Goal: Information Seeking & Learning: Find specific fact

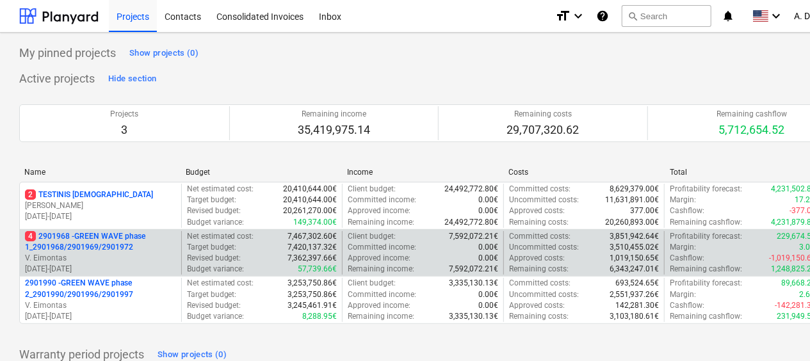
click at [114, 245] on p "4 2901968 - GREEN WAVE phase 1_2901968/2901969/2901972" at bounding box center [100, 242] width 151 height 22
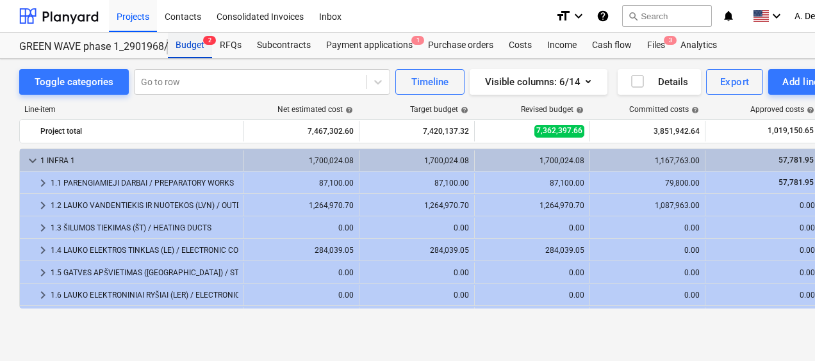
click at [202, 45] on div "Budget 2" at bounding box center [190, 46] width 44 height 26
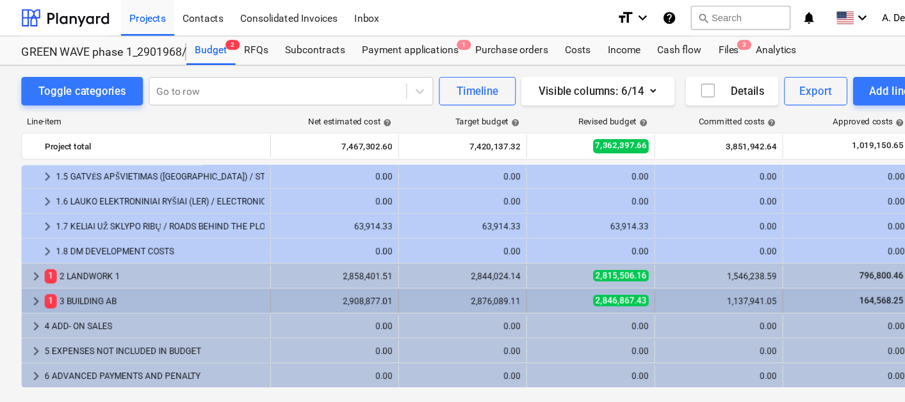
scroll to position [113, 0]
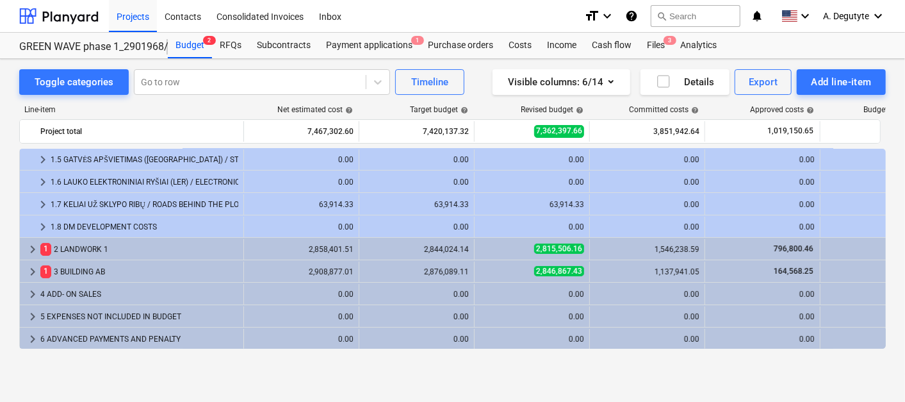
click at [4, 208] on div "Toggle categories Go to row Timeline Visible columns : 6/14 Details Export Add …" at bounding box center [452, 216] width 905 height 315
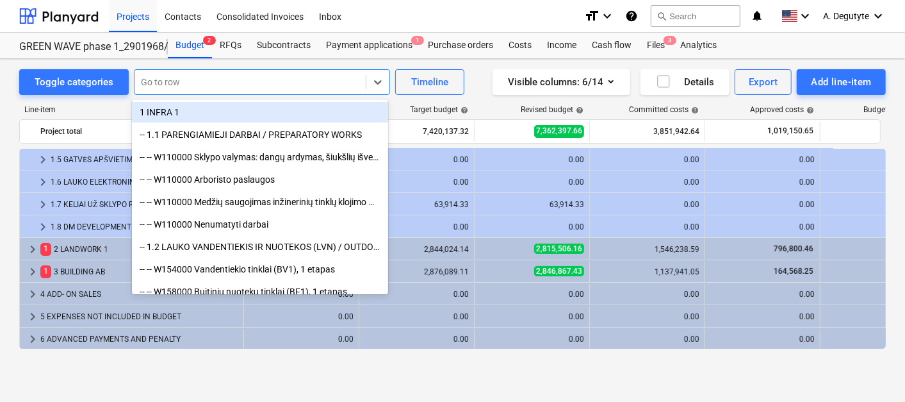
click at [284, 79] on div at bounding box center [250, 82] width 218 height 13
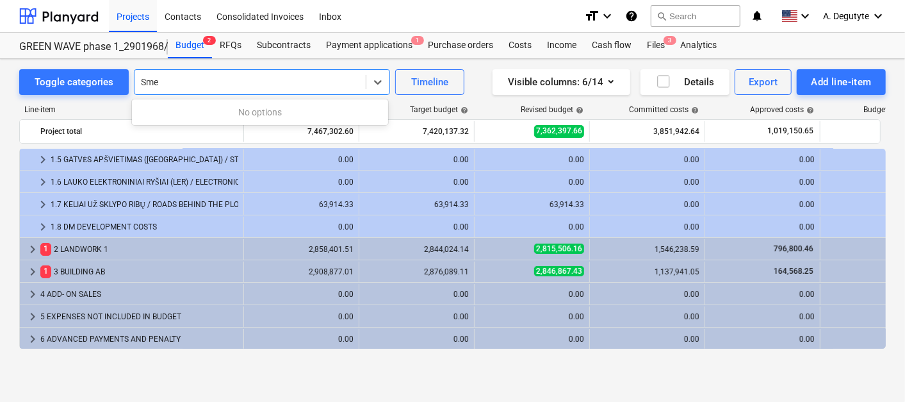
type input "Sm"
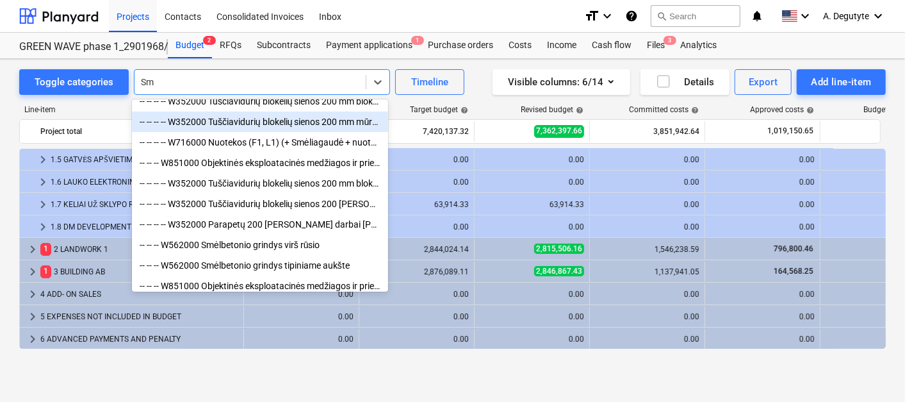
scroll to position [45, 0]
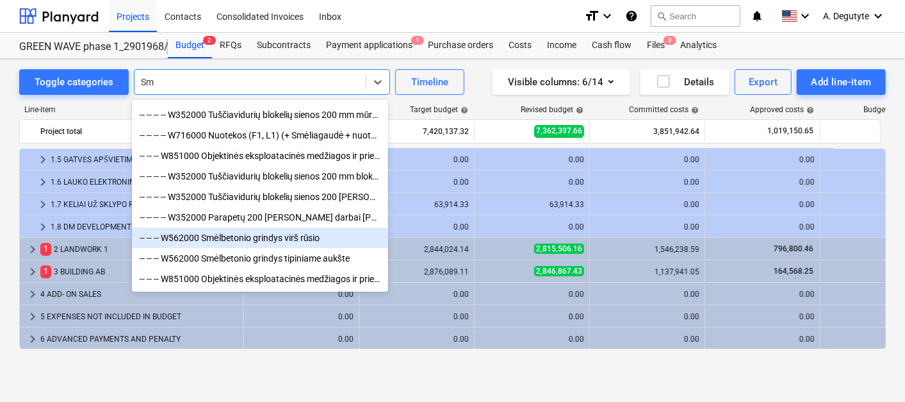
click at [289, 236] on div "-- -- -- W562000 Smėlbetonio grindys virš rūsio" at bounding box center [260, 237] width 256 height 20
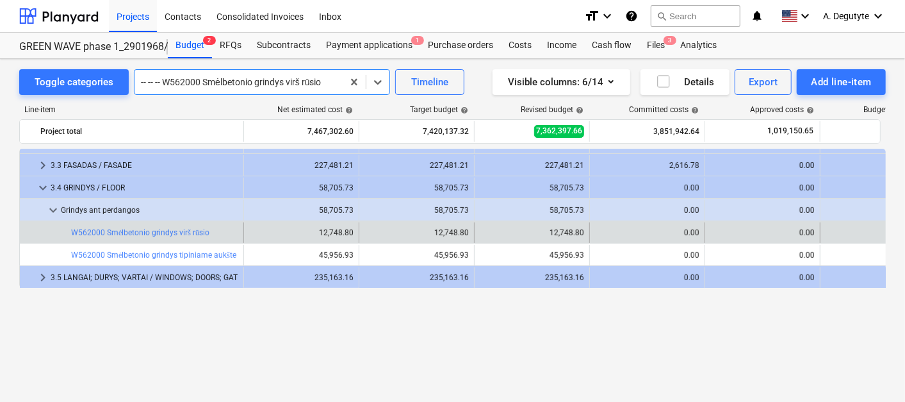
scroll to position [0, 0]
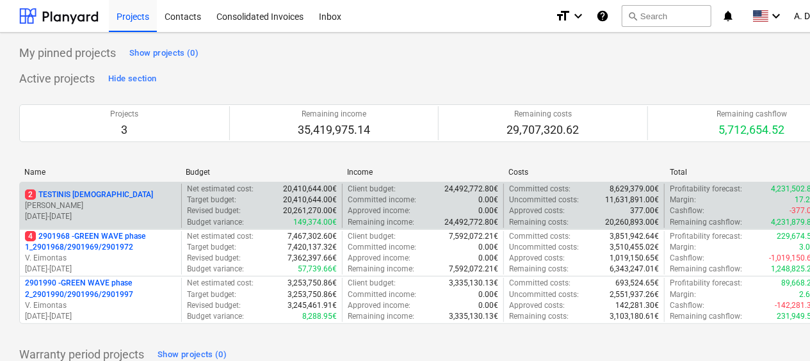
click at [151, 206] on p "[PERSON_NAME]" at bounding box center [100, 205] width 151 height 11
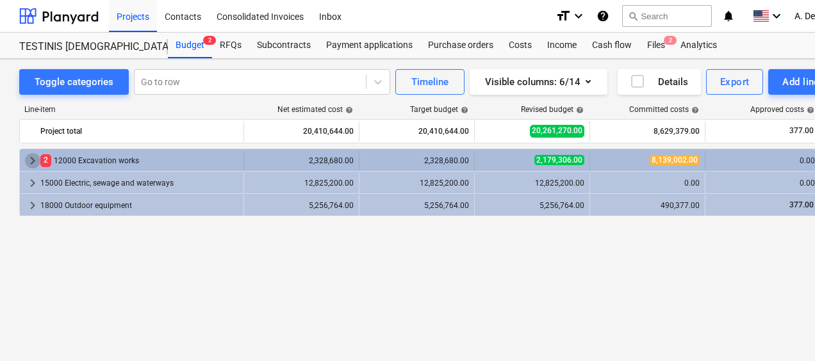
click at [36, 157] on span "keyboard_arrow_right" at bounding box center [32, 160] width 15 height 15
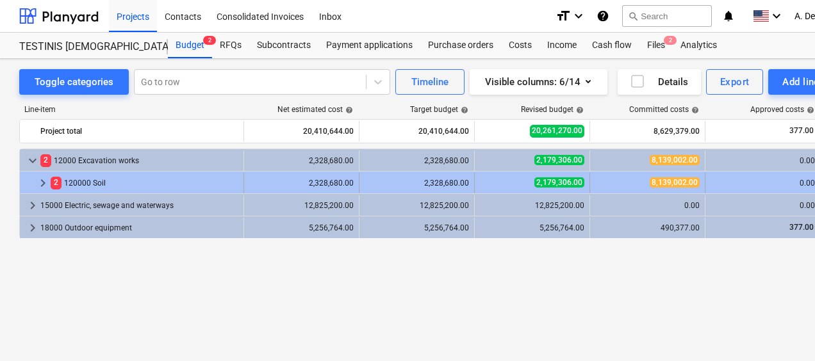
click at [37, 176] on span "keyboard_arrow_right" at bounding box center [42, 183] width 15 height 15
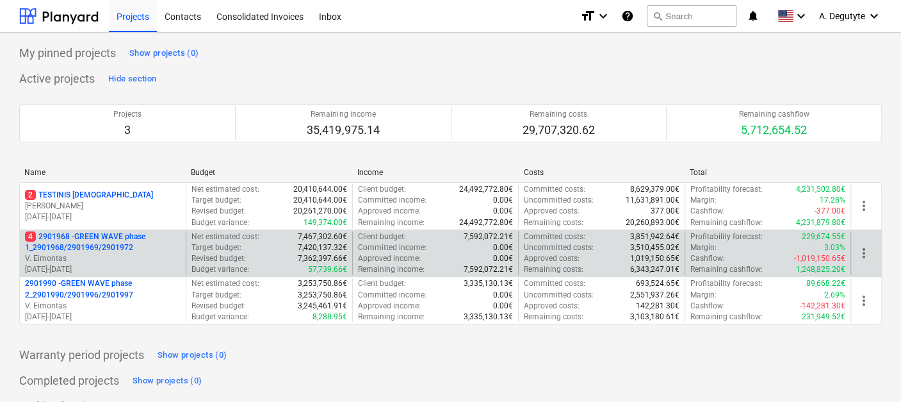
click at [165, 247] on p "4 2901968 - GREEN WAVE phase 1_2901968/2901969/2901972" at bounding box center [103, 242] width 156 height 22
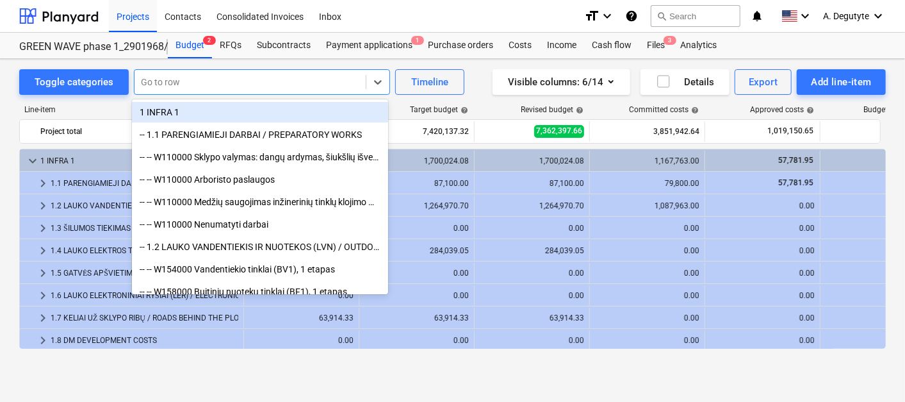
click at [212, 69] on div "Go to row" at bounding box center [262, 82] width 256 height 26
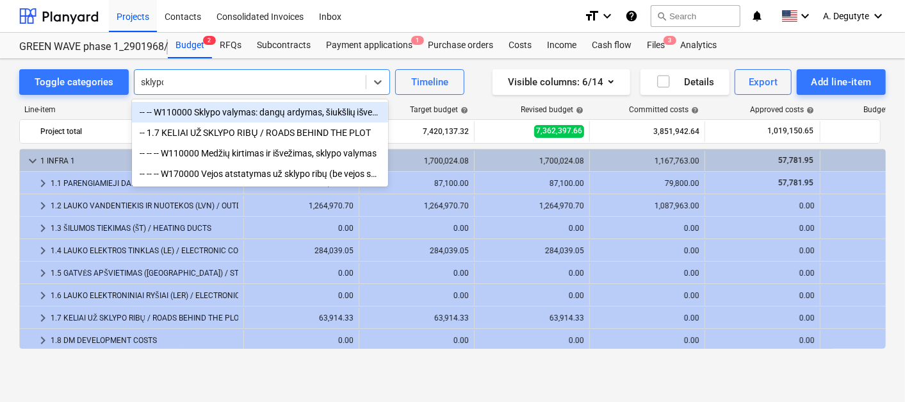
type input "sklypo"
click at [317, 106] on div "-- -- W110000 Sklypo valymas: dangų ardymas, šiukšlių išvežimas" at bounding box center [260, 112] width 256 height 20
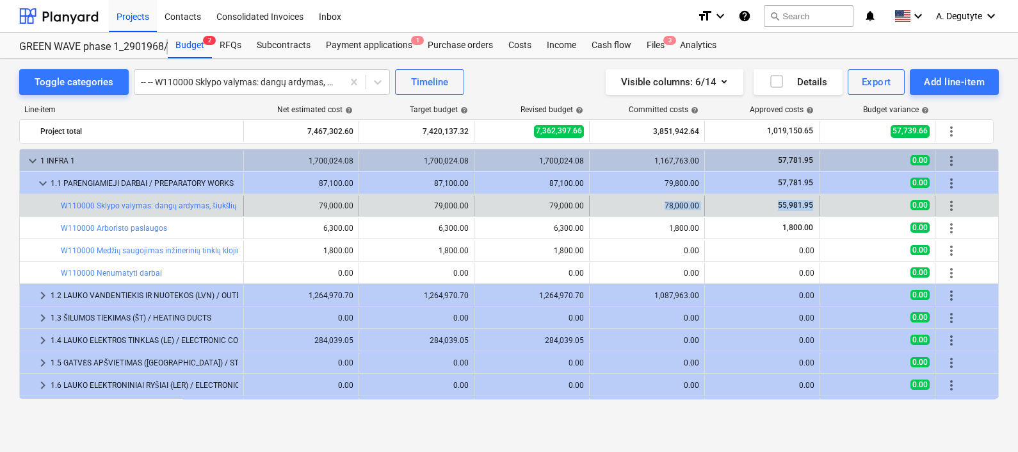
drag, startPoint x: 646, startPoint y: 208, endPoint x: 820, endPoint y: 203, distance: 174.3
click at [820, 203] on div "bar_chart W110000 Sklypo valymas: dangų ardymas, šiukšlių išvežimas 79,000.00 7…" at bounding box center [509, 205] width 979 height 20
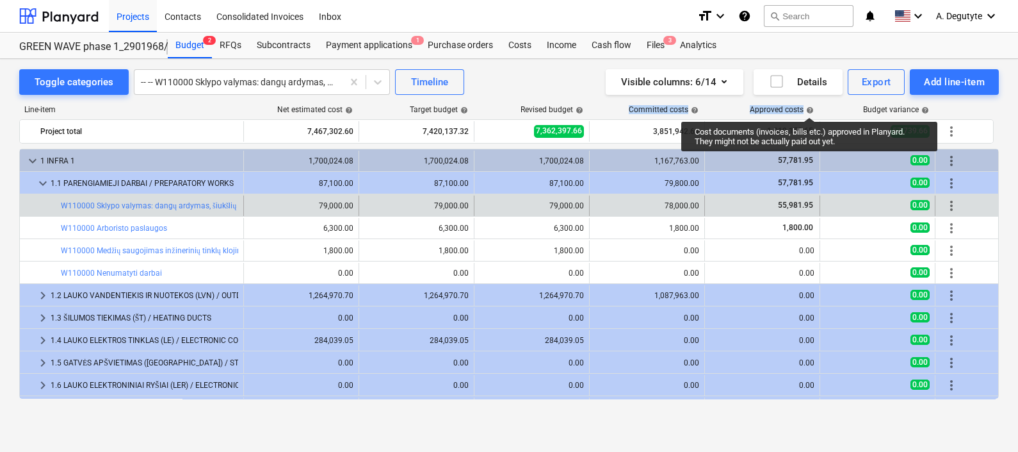
drag, startPoint x: 605, startPoint y: 106, endPoint x: 810, endPoint y: 106, distance: 204.3
click at [810, 106] on div "Line-item Net estimated cost help Target budget help Revised budget help Commit…" at bounding box center [509, 112] width 980 height 14
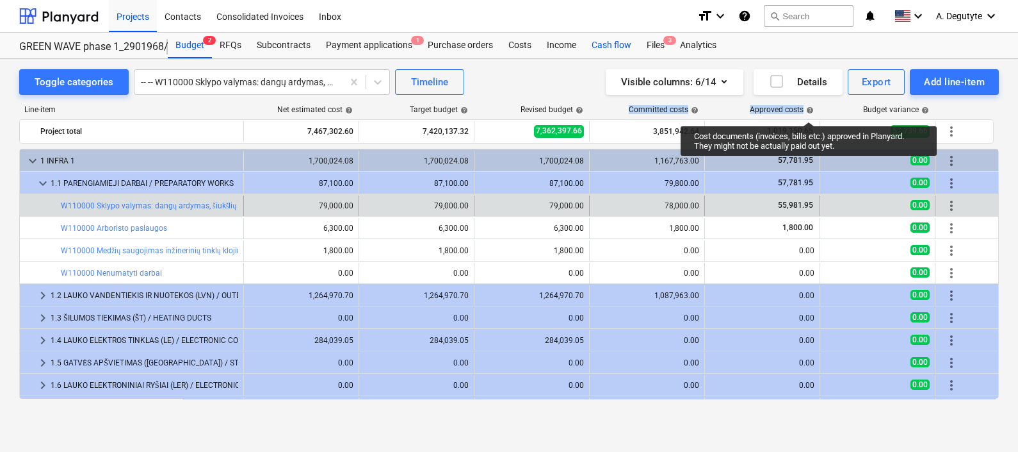
copy div "Committed costs help Approved costs"
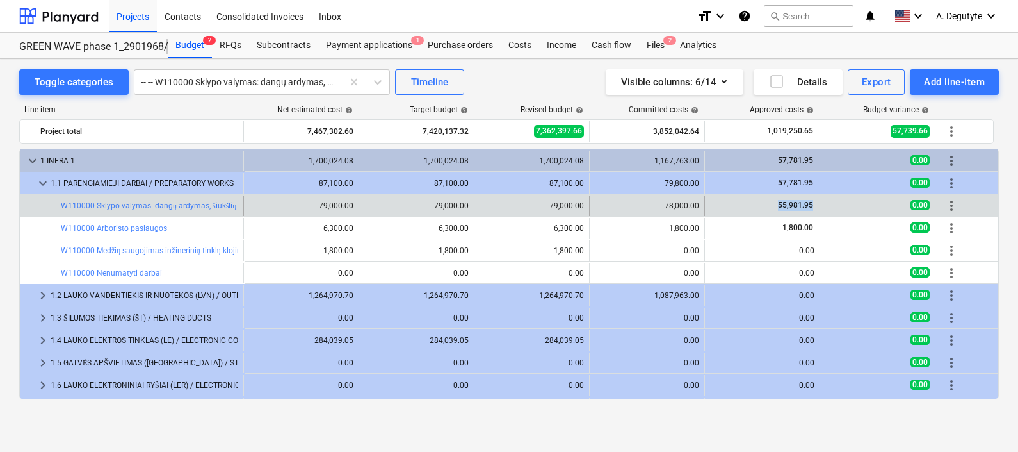
drag, startPoint x: 775, startPoint y: 204, endPoint x: 820, endPoint y: 202, distance: 44.9
click at [820, 202] on div "bar_chart W110000 Sklypo valymas: dangų ardymas, šiukšlių išvežimas 79,000.00 7…" at bounding box center [509, 205] width 979 height 20
copy span "55,981.95"
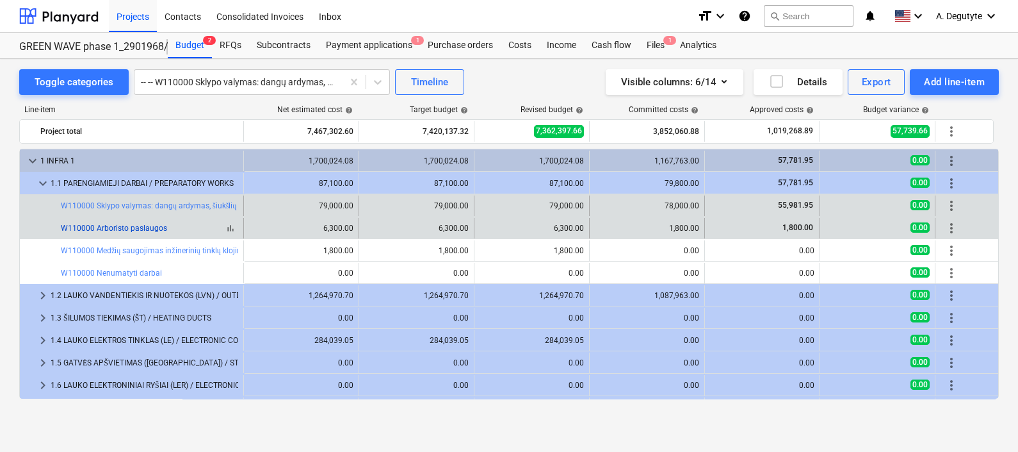
click at [134, 231] on link "W110000 Arboristo paslaugos" at bounding box center [114, 228] width 106 height 9
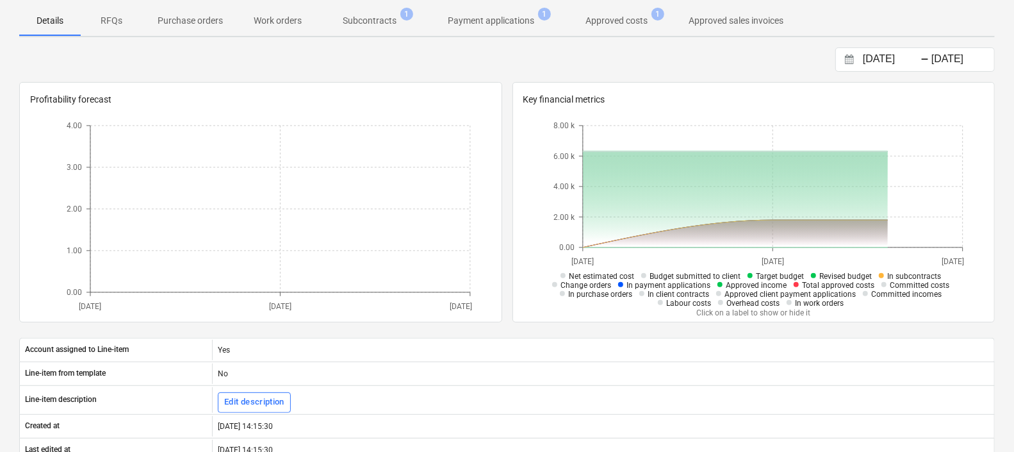
scroll to position [240, 0]
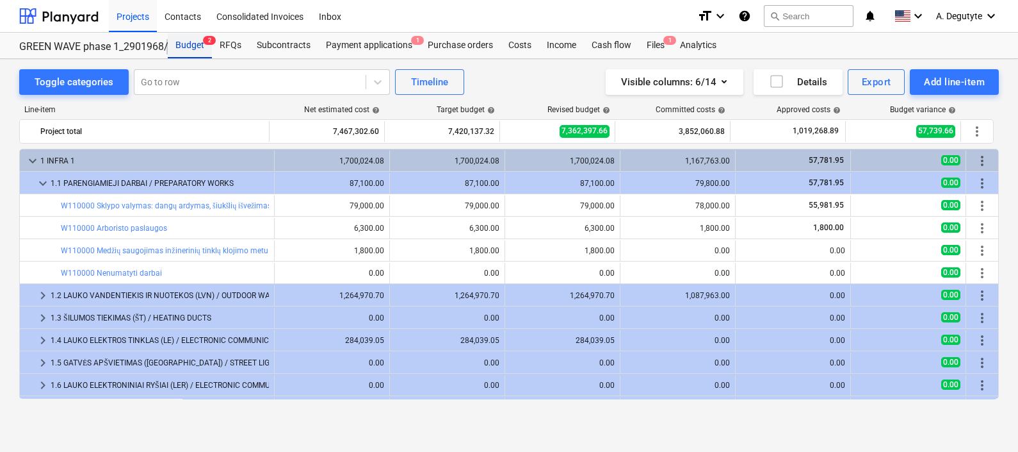
click at [174, 51] on div "Budget 2" at bounding box center [190, 46] width 44 height 26
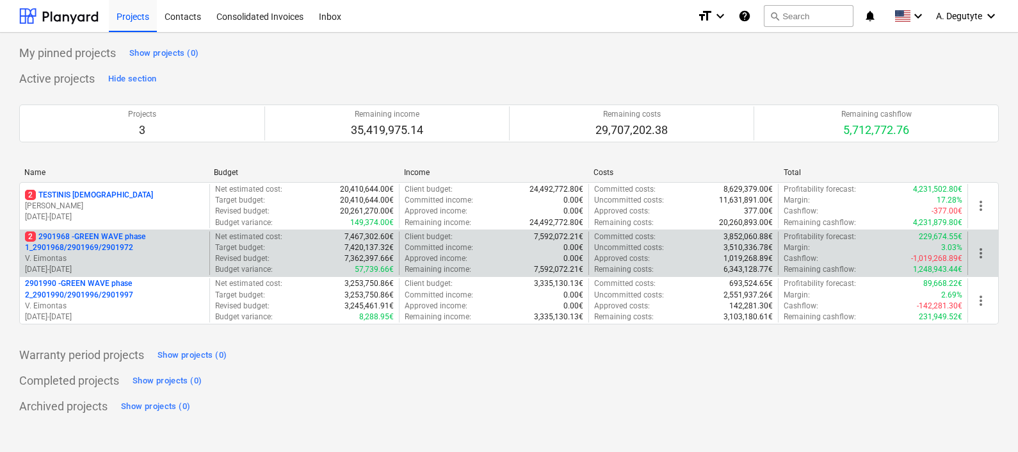
click at [151, 255] on p "V. Eimontas" at bounding box center [114, 258] width 179 height 11
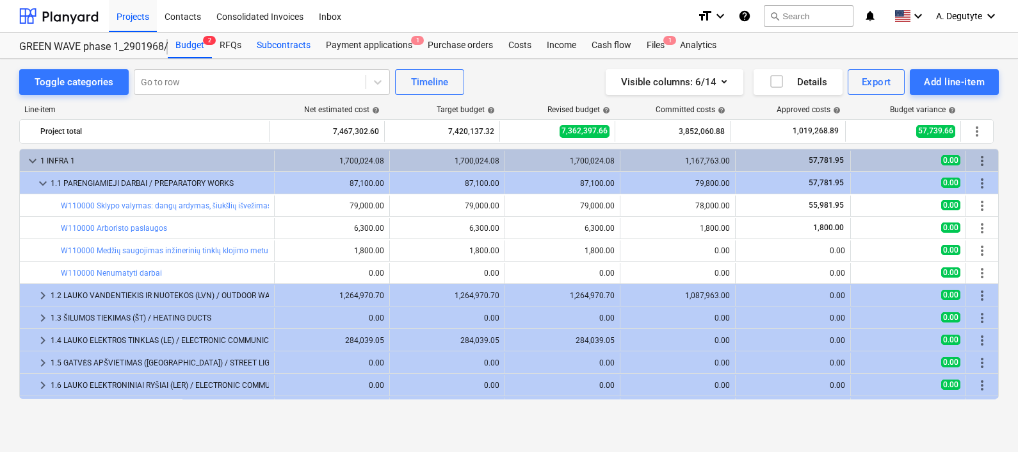
click at [287, 46] on div "Subcontracts" at bounding box center [283, 46] width 69 height 26
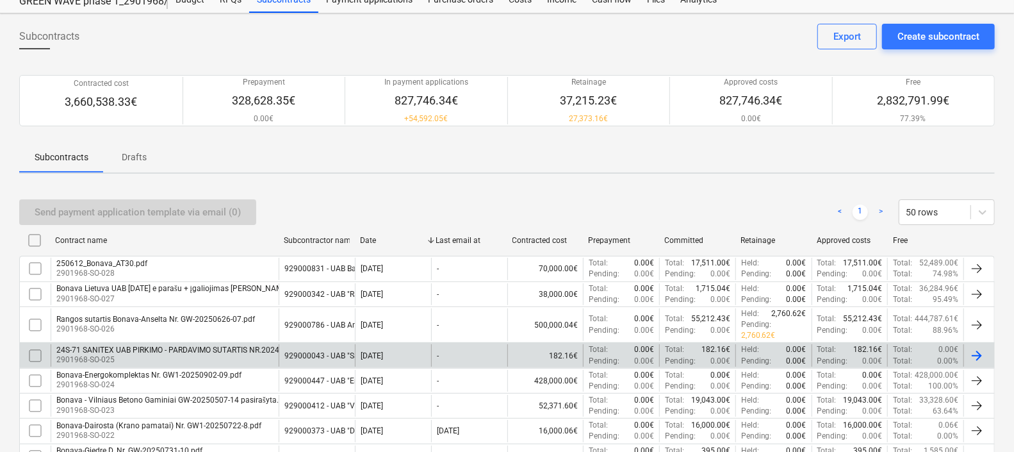
scroll to position [79, 0]
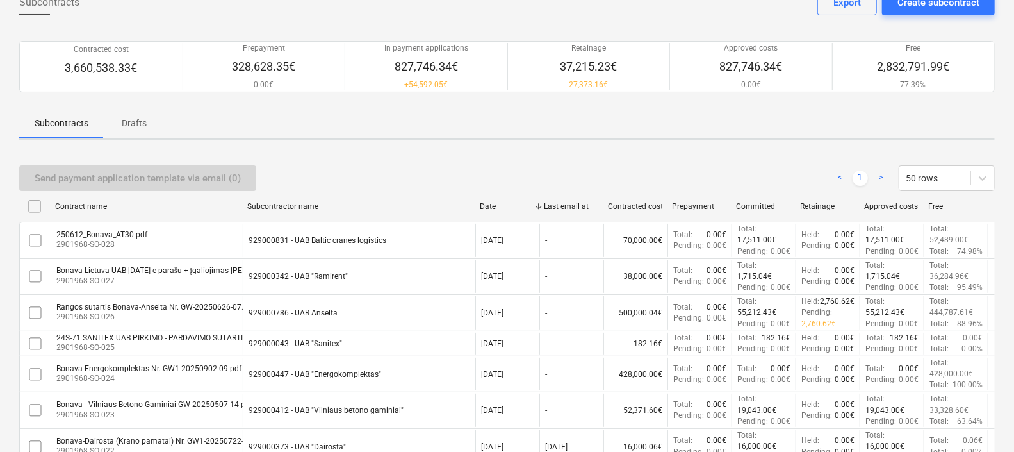
drag, startPoint x: 350, startPoint y: 208, endPoint x: 506, endPoint y: 202, distance: 156.4
click at [506, 202] on div "Contract name Subcontractor name Date Last email at Contracted cost Prepayment …" at bounding box center [518, 206] width 999 height 20
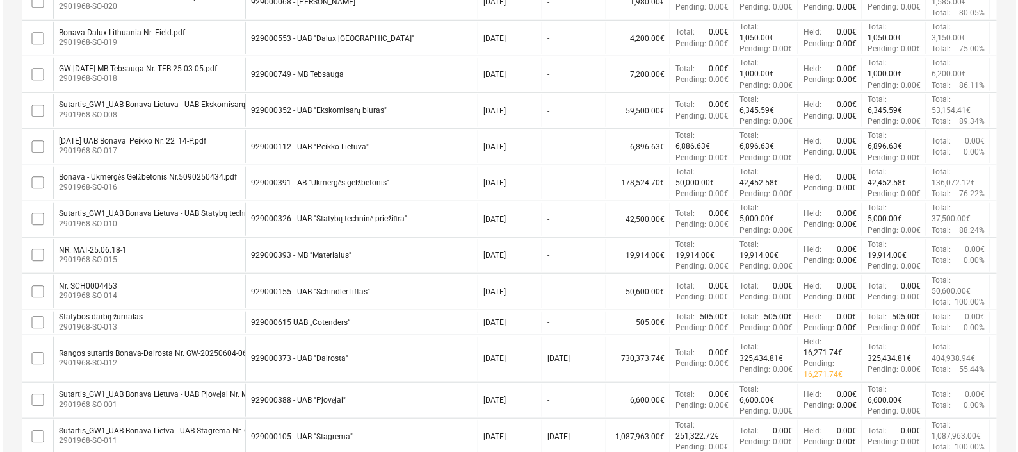
scroll to position [0, 0]
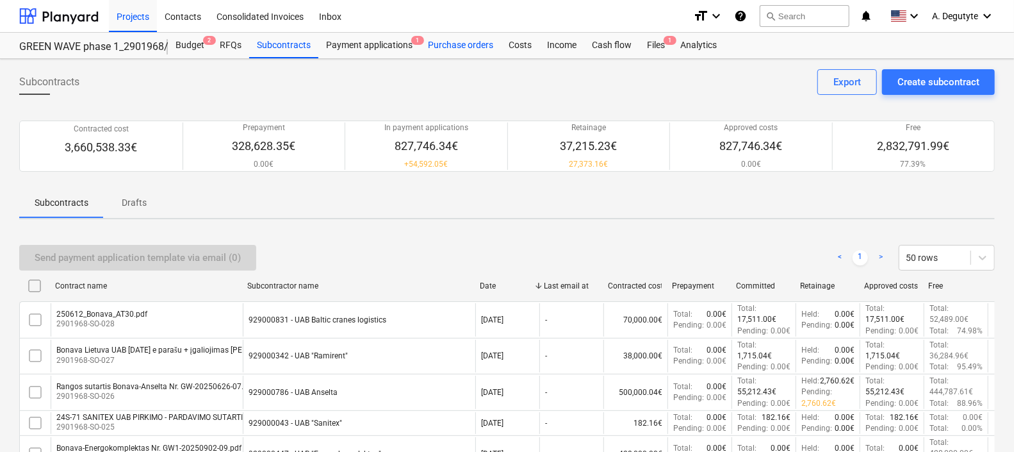
click at [441, 48] on div "Purchase orders" at bounding box center [460, 46] width 81 height 26
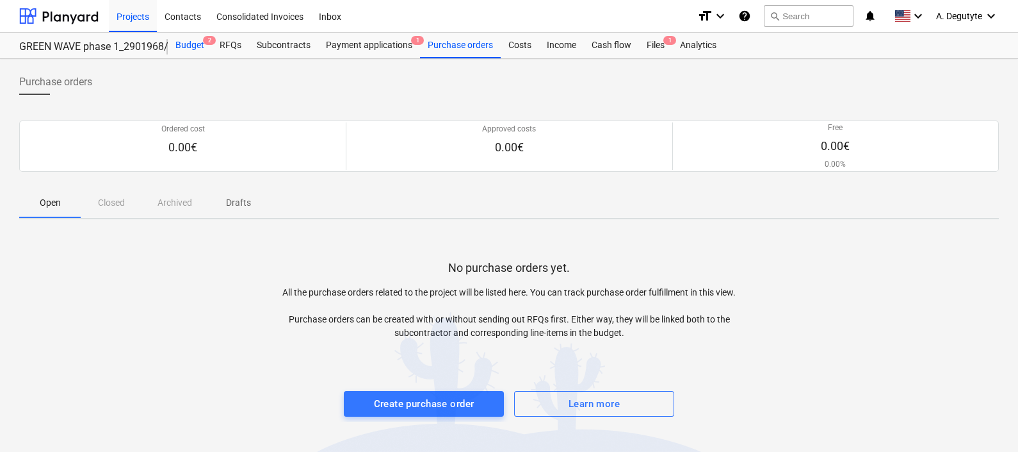
click at [191, 42] on div "Budget 2" at bounding box center [190, 46] width 44 height 26
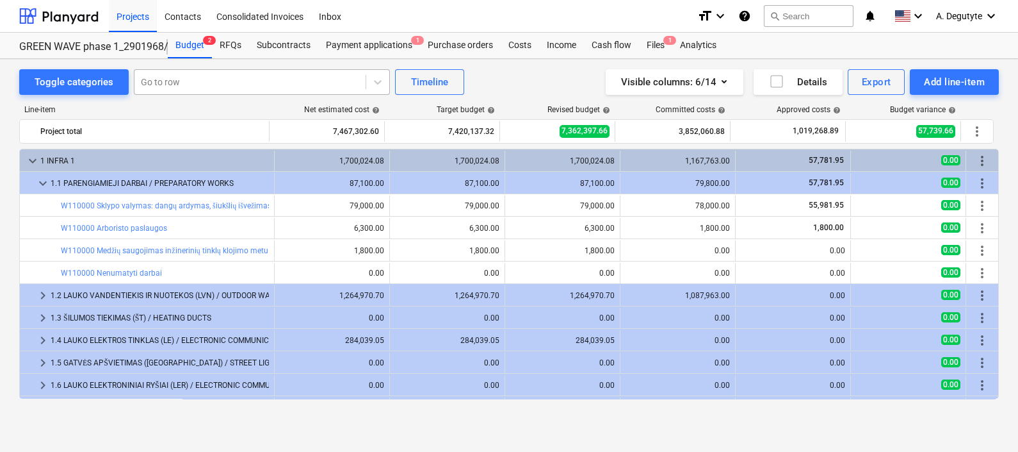
click at [220, 90] on div "Go to row" at bounding box center [250, 82] width 231 height 18
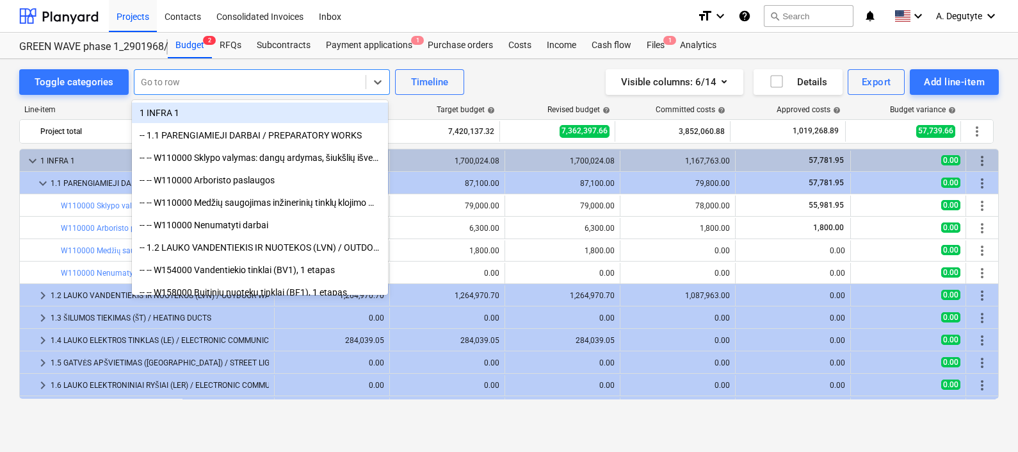
paste input "Vandentiekio tinklai (BV1), 1 etapas"
type input "Vandentiekio tinklai (BV1), 1 etapas"
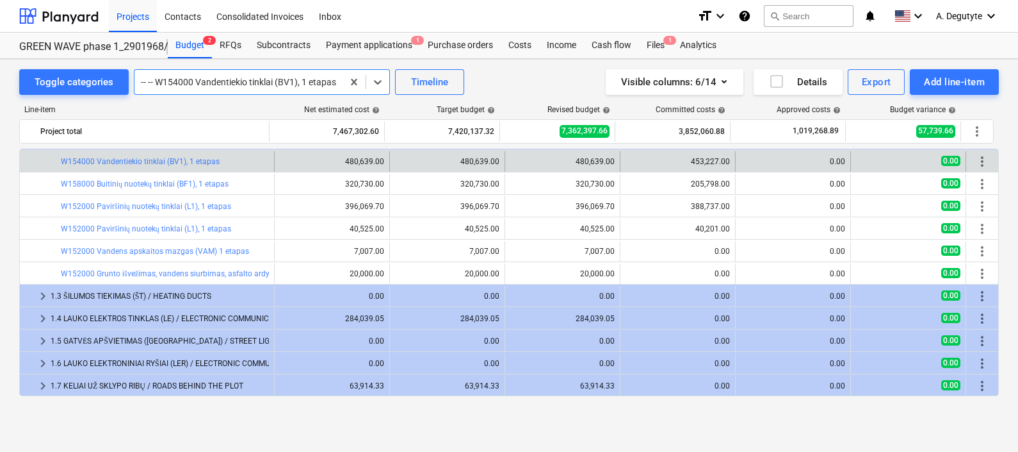
scroll to position [76, 0]
